Goal: Contribute content: Add original content to the website for others to see

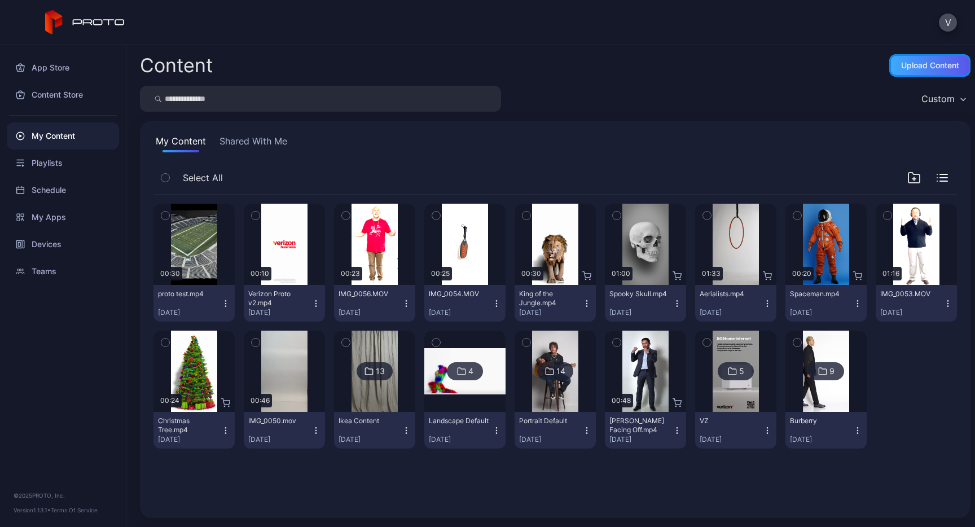
click at [901, 61] on div "Upload Content" at bounding box center [930, 65] width 58 height 9
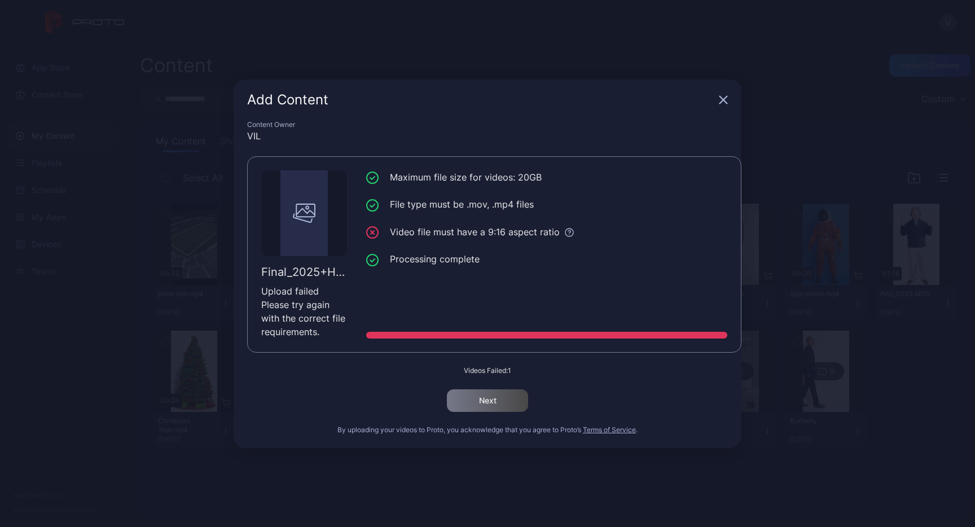
click at [725, 103] on icon "button" at bounding box center [723, 99] width 9 height 9
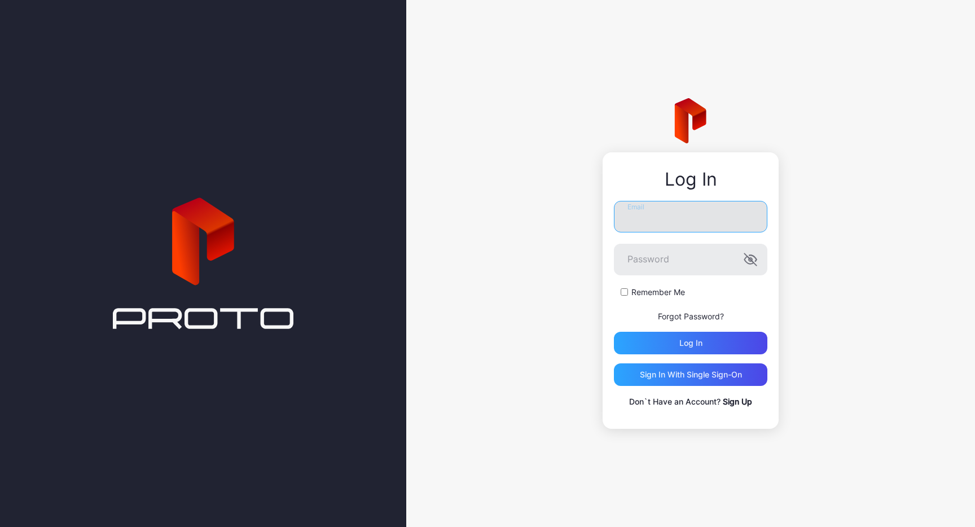
click at [657, 219] on input "Email" at bounding box center [690, 217] width 153 height 32
type input "**********"
click at [614, 332] on button "Log in" at bounding box center [690, 343] width 153 height 23
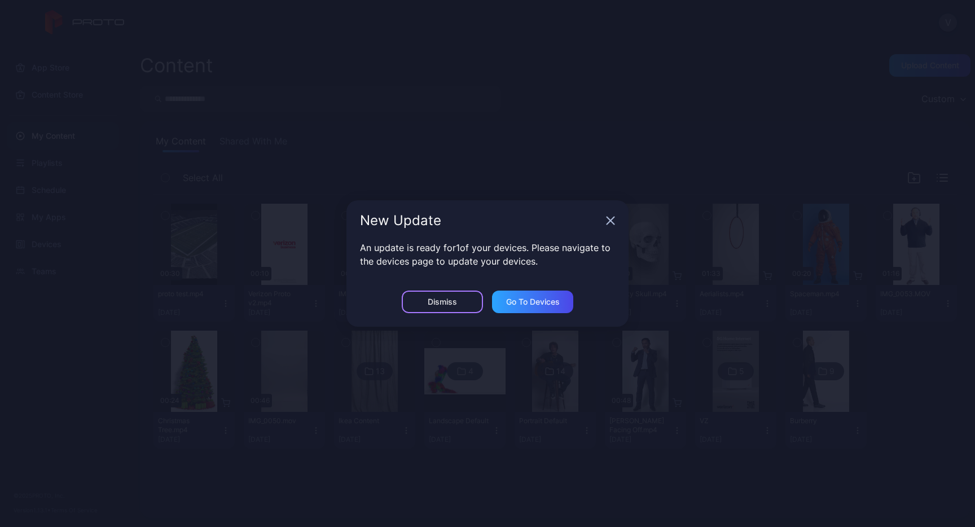
click at [444, 302] on div "Dismiss" at bounding box center [442, 301] width 29 height 9
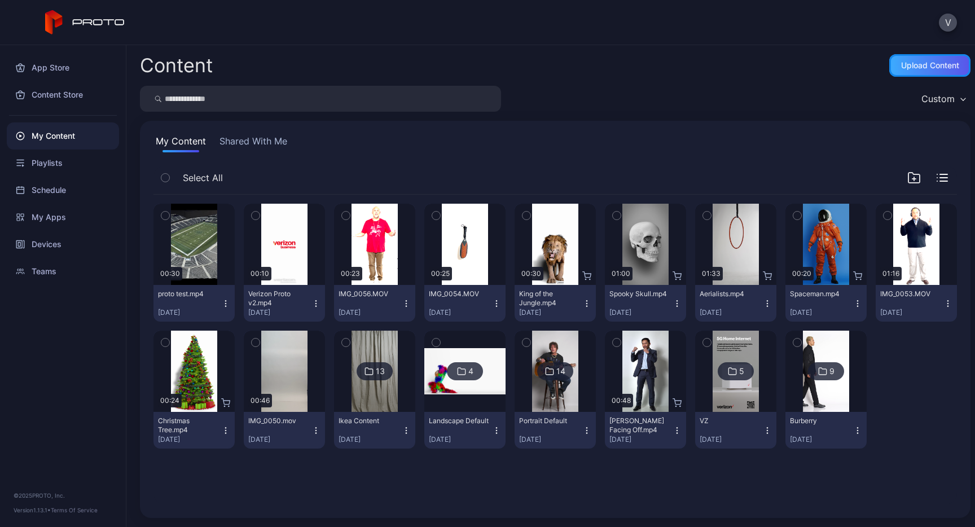
click at [930, 59] on div "Upload Content" at bounding box center [929, 65] width 81 height 23
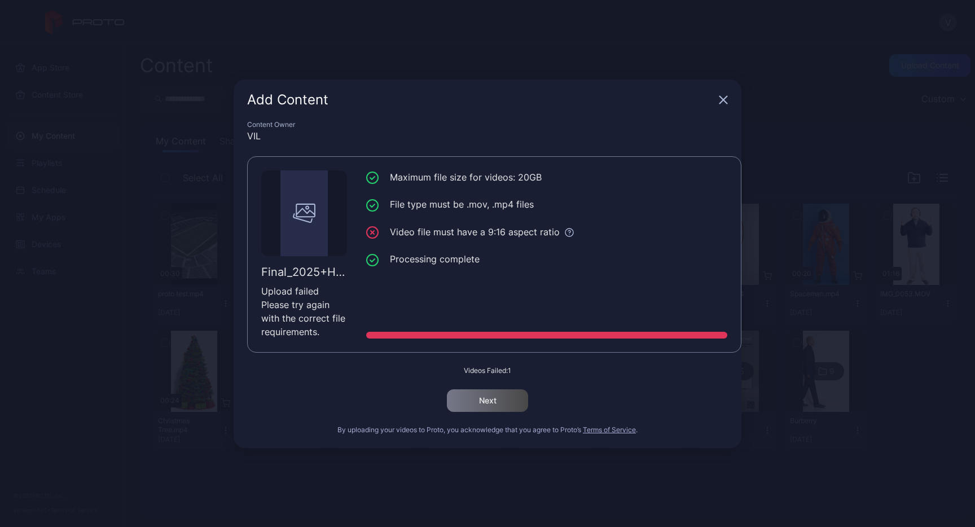
click at [727, 102] on icon "button" at bounding box center [723, 99] width 9 height 9
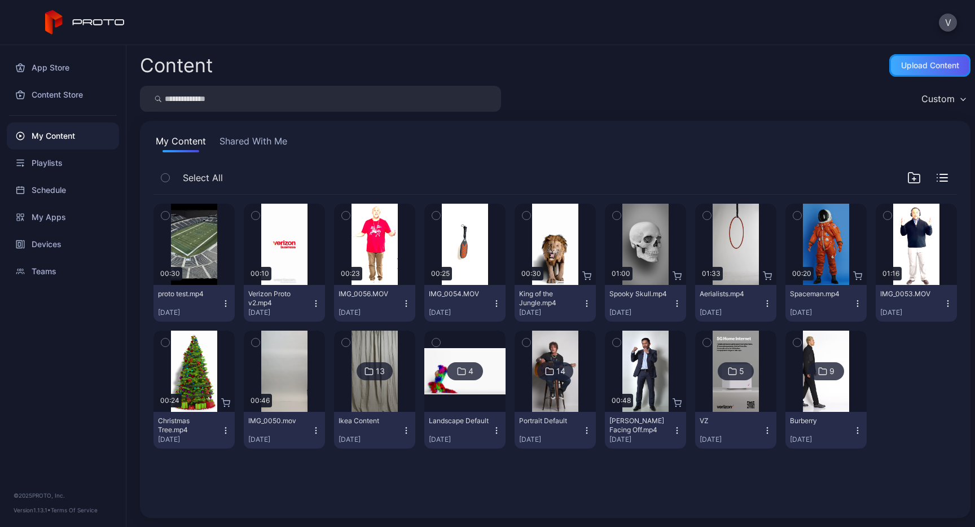
click at [909, 66] on div "Upload Content" at bounding box center [930, 65] width 58 height 9
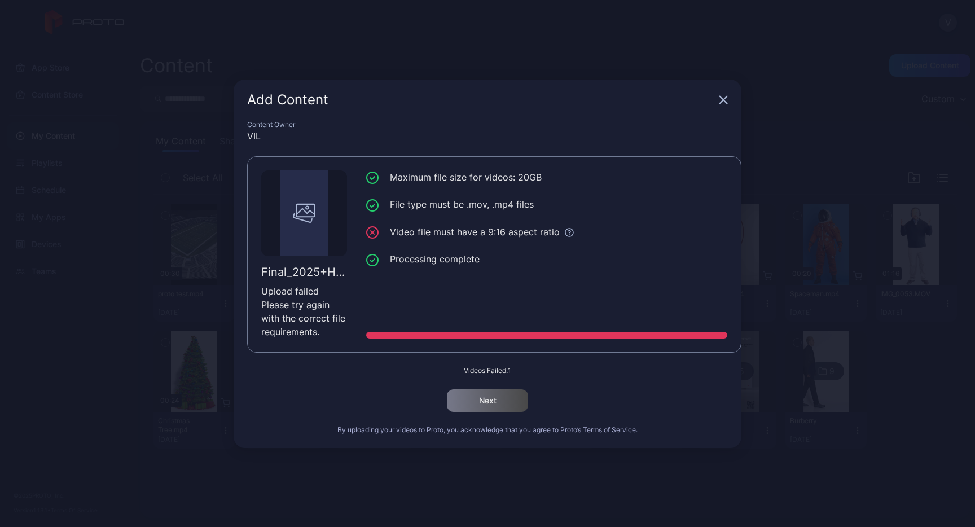
click at [719, 95] on icon "button" at bounding box center [723, 99] width 9 height 9
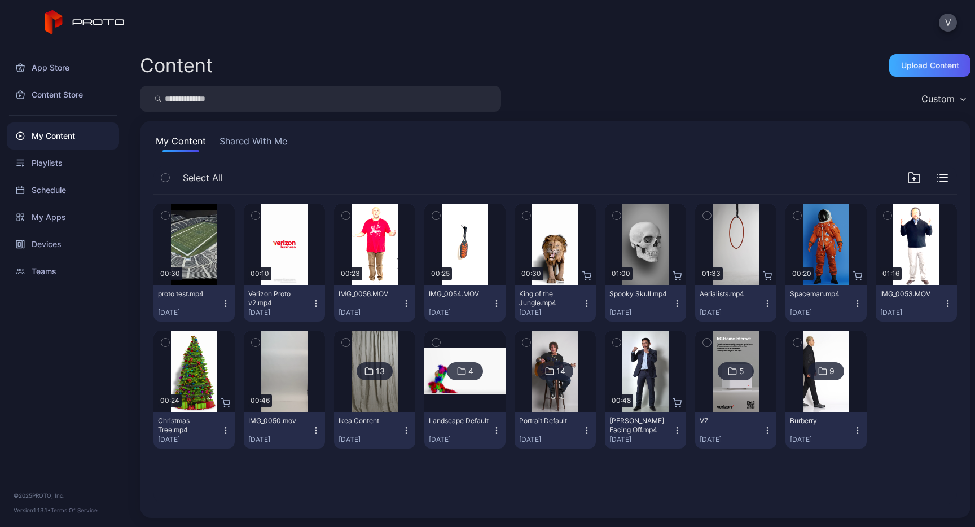
click at [906, 72] on div "Upload Content" at bounding box center [929, 65] width 81 height 23
click at [909, 59] on div "Upload Content" at bounding box center [929, 65] width 81 height 23
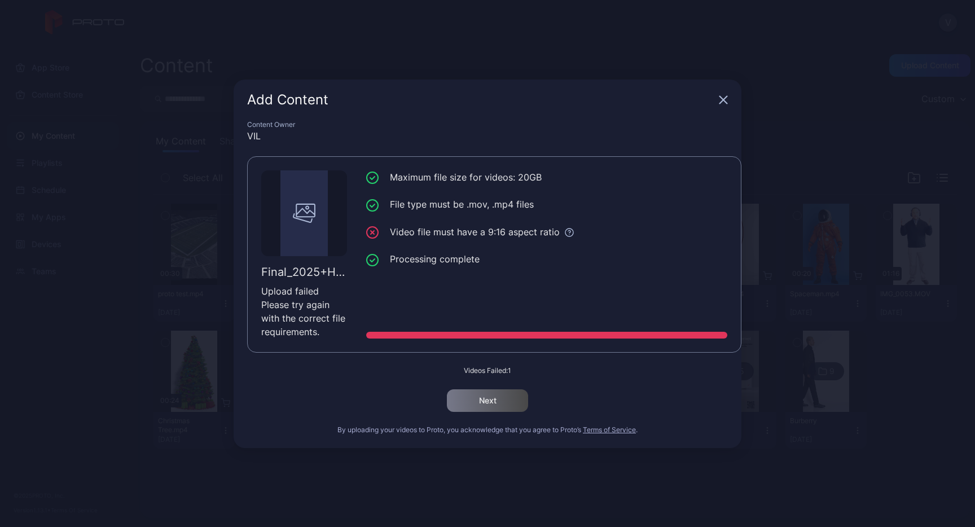
click at [727, 104] on div "Add Content" at bounding box center [488, 100] width 508 height 41
click at [721, 102] on icon "button" at bounding box center [723, 99] width 9 height 9
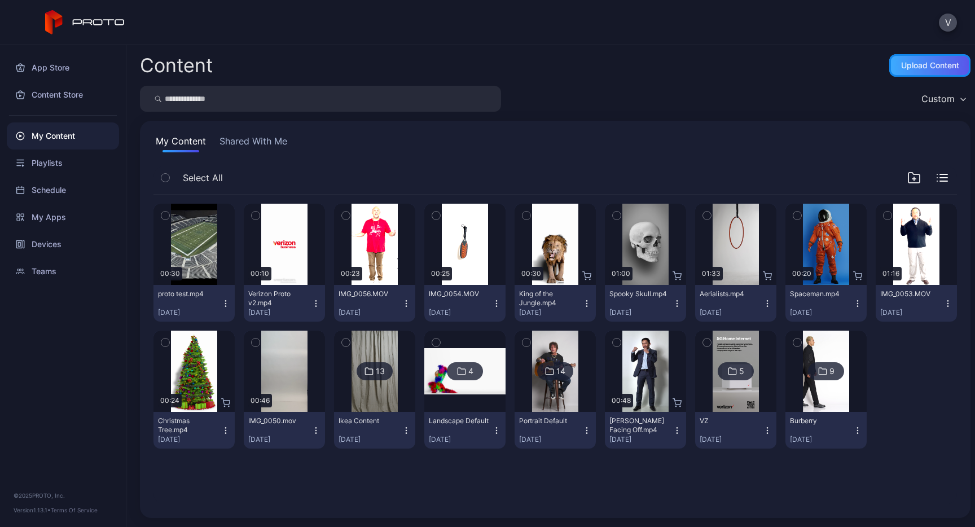
click at [907, 66] on div "Upload Content" at bounding box center [930, 65] width 58 height 9
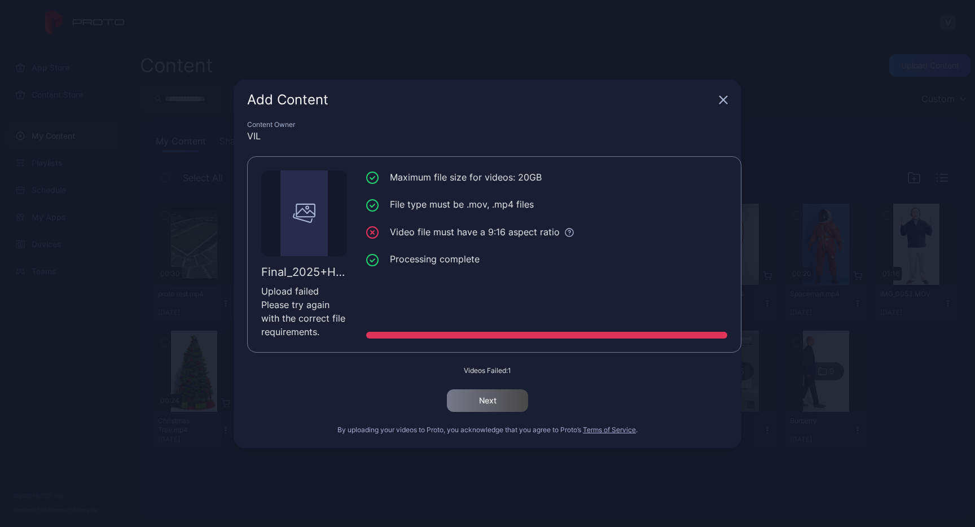
click at [725, 100] on icon "button" at bounding box center [723, 99] width 7 height 7
click at [725, 100] on div "Custom" at bounding box center [555, 99] width 830 height 26
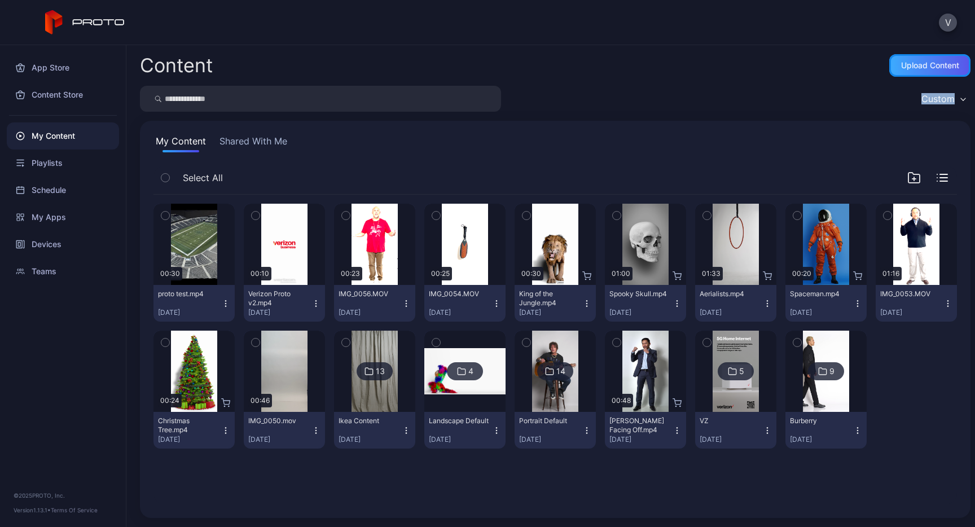
click at [925, 58] on div "Upload Content" at bounding box center [929, 65] width 81 height 23
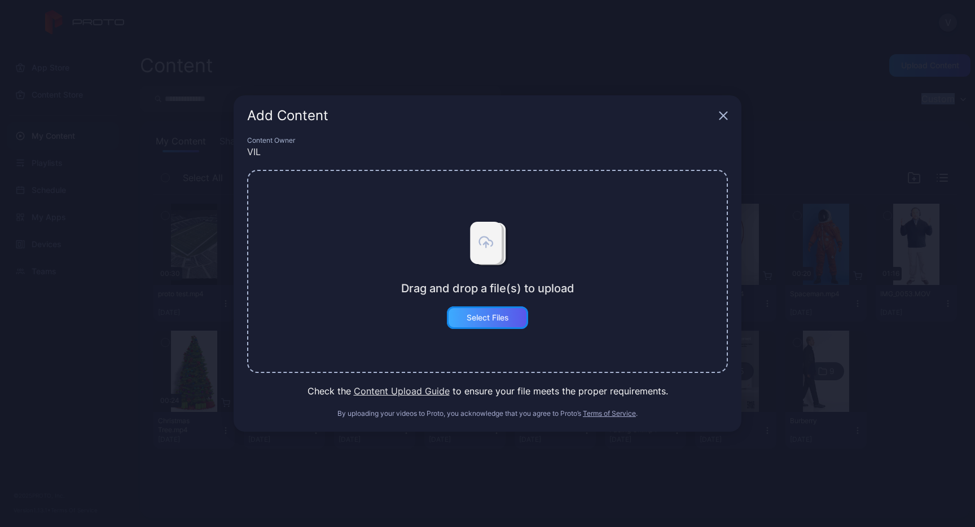
click at [503, 311] on div "Select Files" at bounding box center [487, 317] width 81 height 23
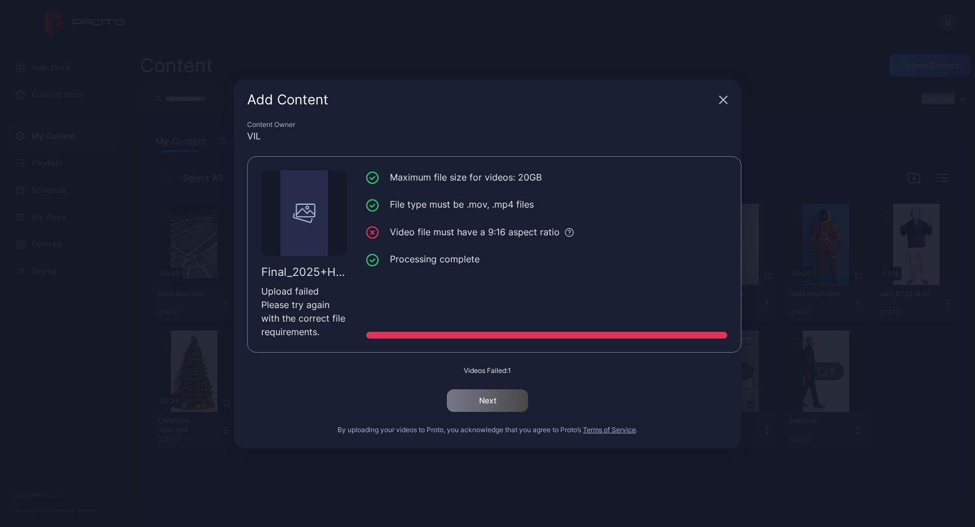
click at [721, 101] on icon "button" at bounding box center [723, 99] width 7 height 7
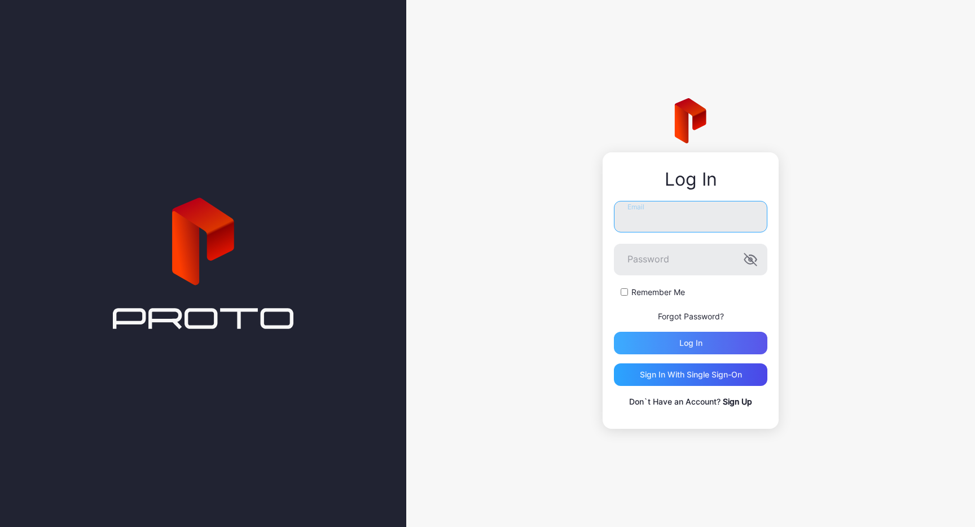
type input "**********"
click at [694, 350] on div "Log in" at bounding box center [690, 343] width 153 height 23
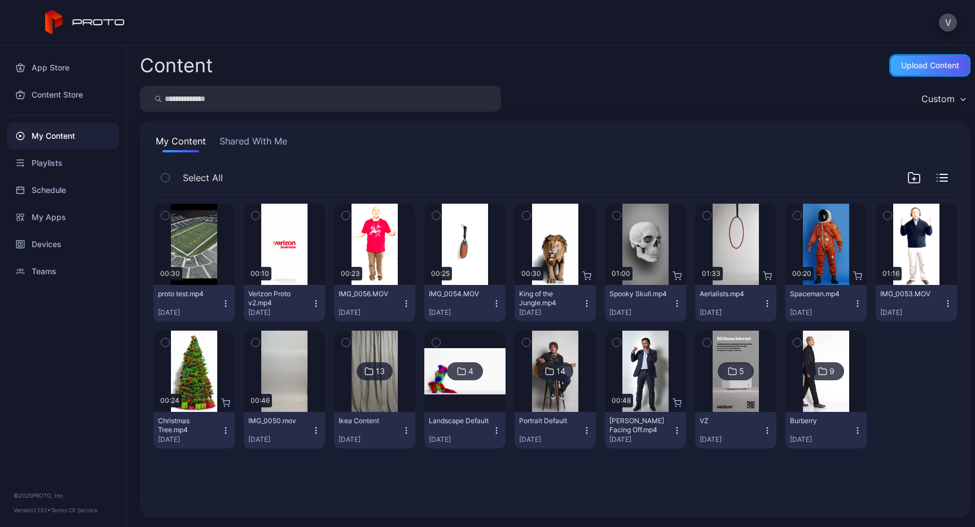
click at [932, 58] on div "Upload Content" at bounding box center [929, 65] width 81 height 23
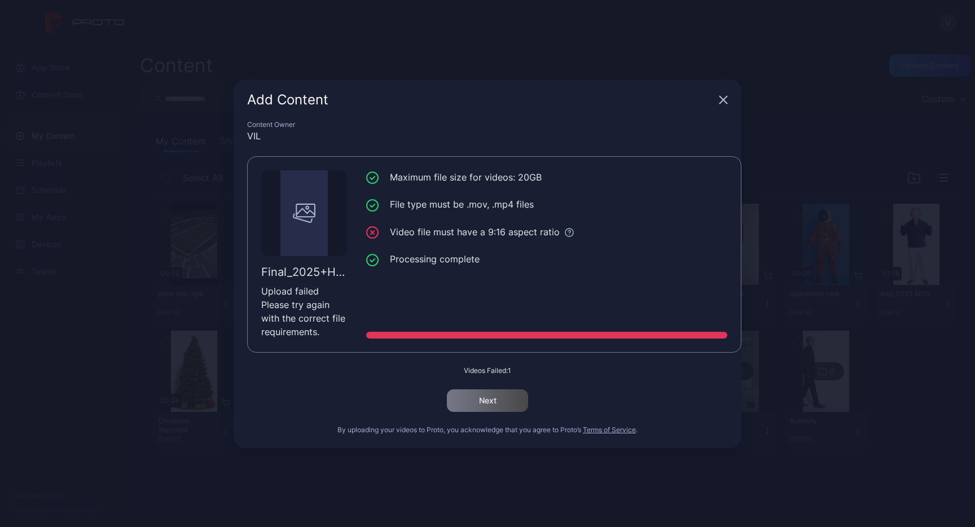
click at [725, 100] on icon "button" at bounding box center [723, 99] width 9 height 9
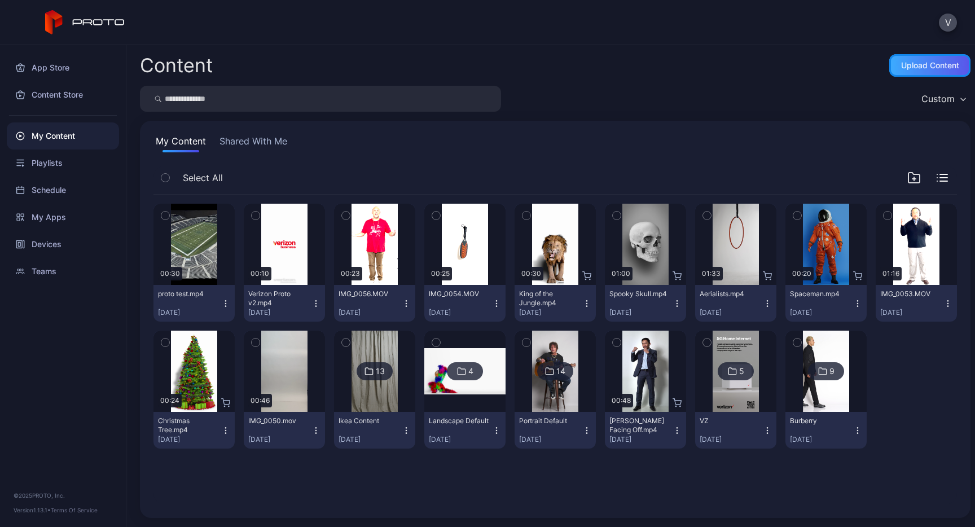
click at [901, 65] on div "Upload Content" at bounding box center [930, 65] width 58 height 9
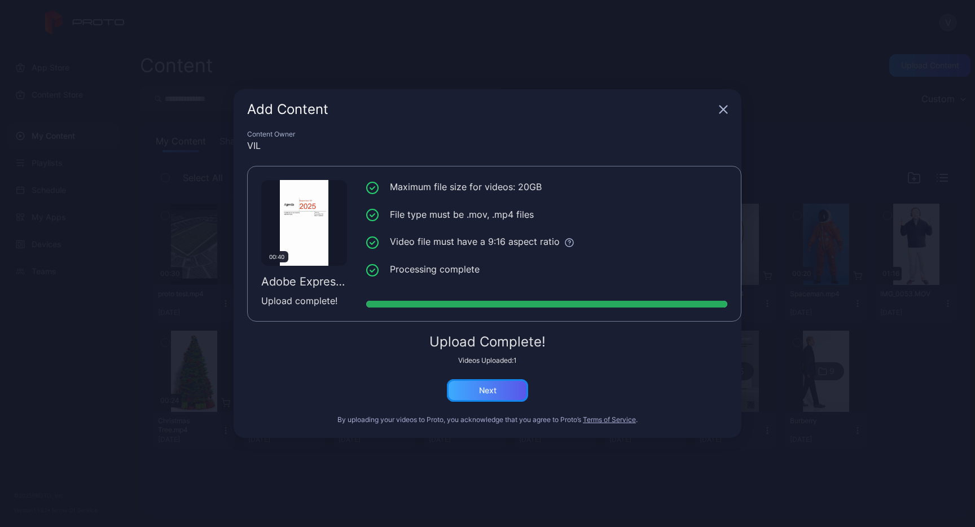
click at [496, 391] on div "Next" at bounding box center [487, 390] width 81 height 23
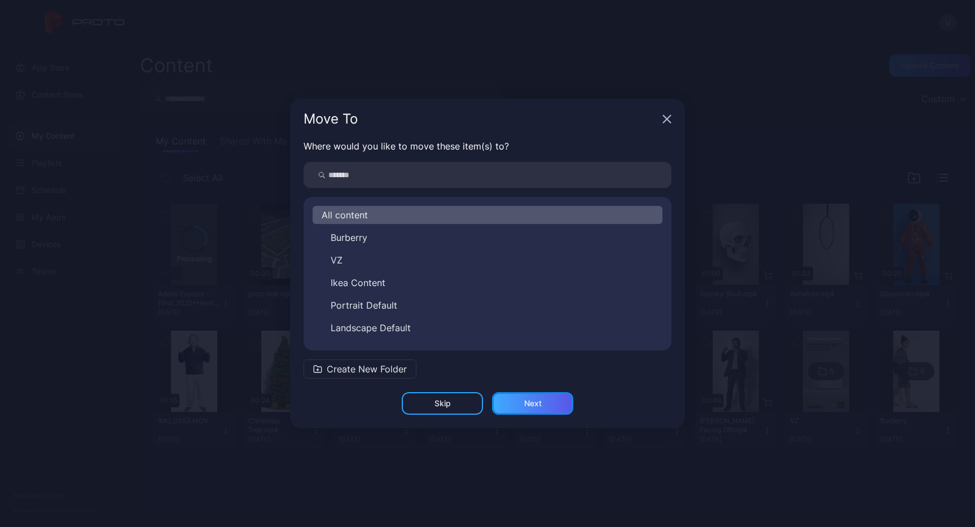
click at [537, 406] on div "Next" at bounding box center [532, 403] width 17 height 9
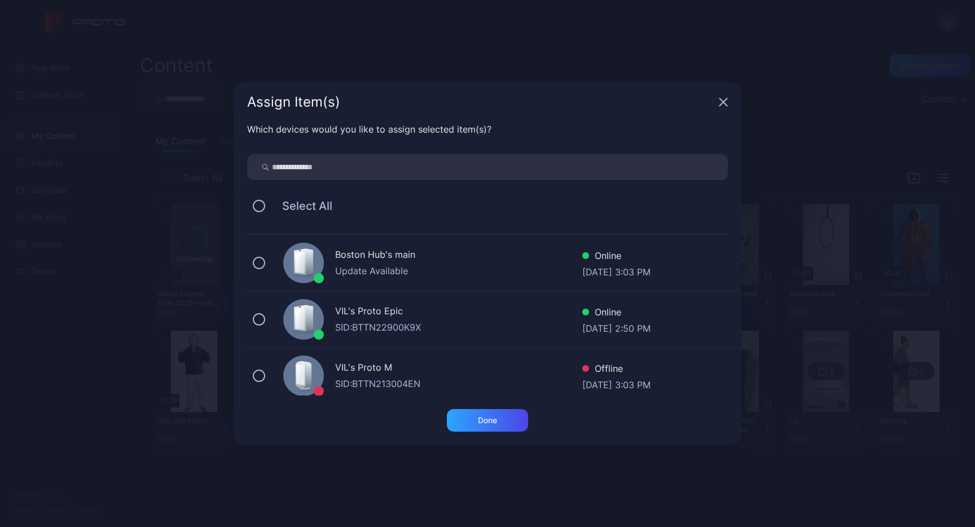
click at [387, 259] on div "Boston Hub's main" at bounding box center [458, 256] width 247 height 16
click at [381, 309] on div "VIL's Proto Epic" at bounding box center [458, 312] width 247 height 16
click at [421, 387] on div "SID: BTTN213004EN" at bounding box center [458, 384] width 247 height 14
click at [486, 414] on div "Done" at bounding box center [487, 420] width 81 height 23
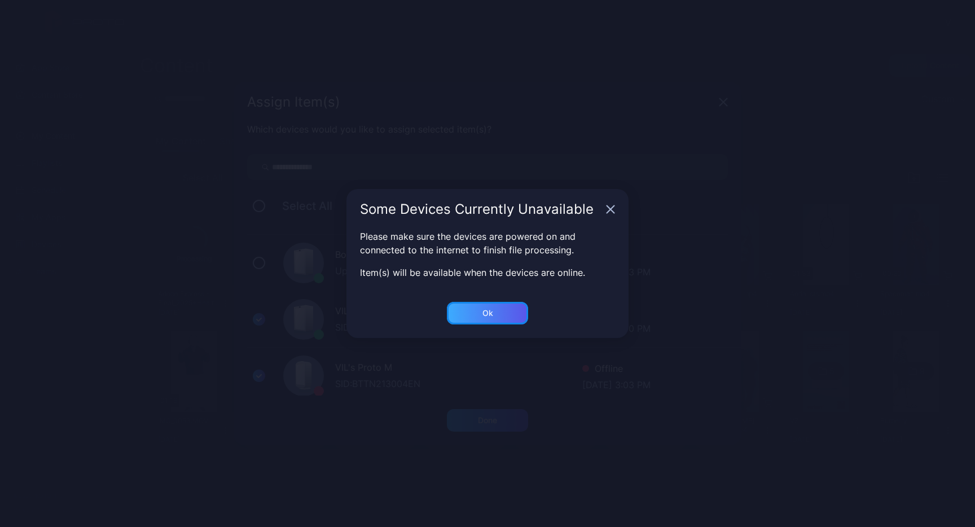
click at [495, 314] on div "Ok" at bounding box center [487, 313] width 81 height 23
